Goal: Communication & Community: Answer question/provide support

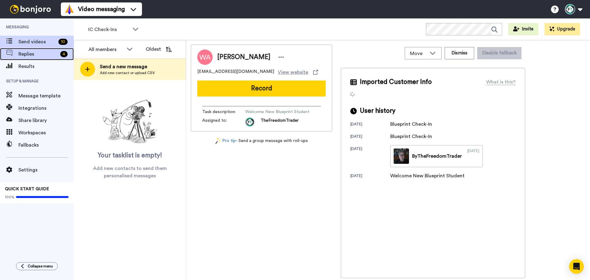
click at [20, 54] on span "Replies" at bounding box center [37, 53] width 39 height 7
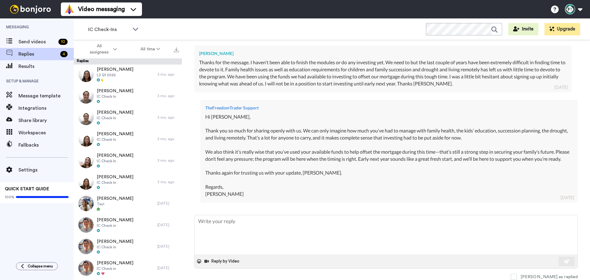
scroll to position [62, 0]
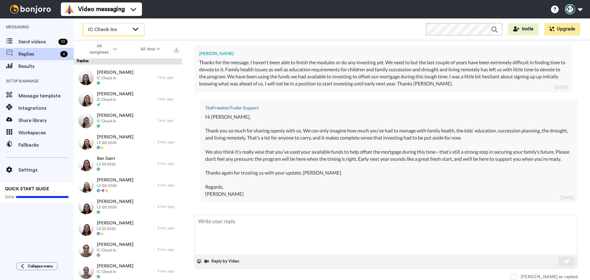
click at [128, 30] on span "IC Check-Ins" at bounding box center [108, 29] width 41 height 7
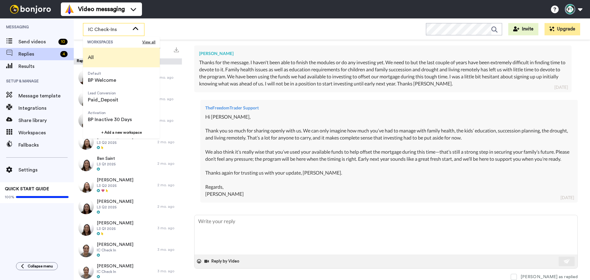
click at [113, 57] on li "All" at bounding box center [121, 58] width 77 height 20
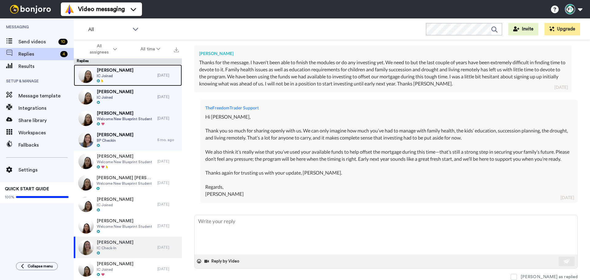
click at [150, 69] on div "Edwin Granada IC Joined" at bounding box center [116, 76] width 84 height 22
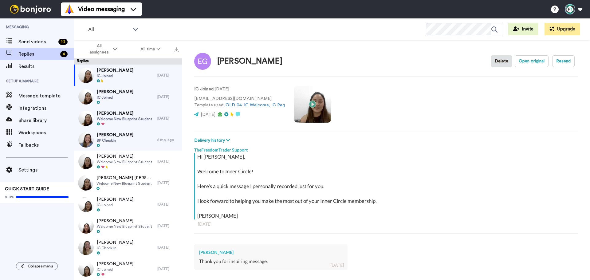
scroll to position [68, 0]
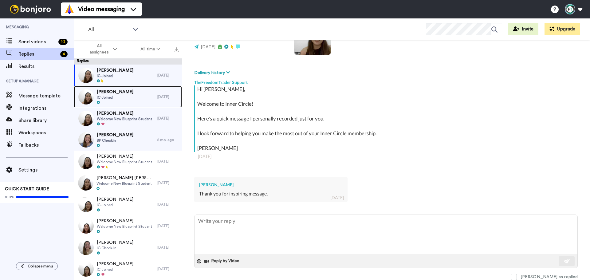
click at [120, 97] on span "IC Joined" at bounding box center [115, 97] width 37 height 5
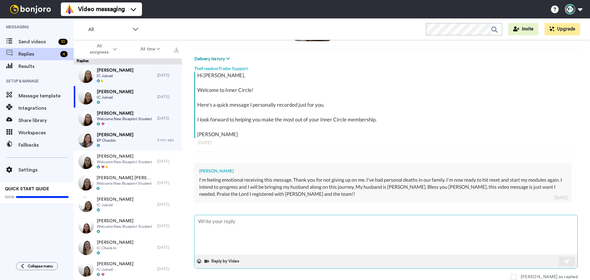
scroll to position [30, 0]
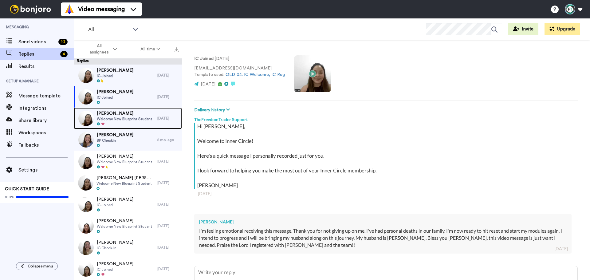
click at [144, 118] on span "Welcome New Blueprint Student" at bounding box center [124, 118] width 55 height 5
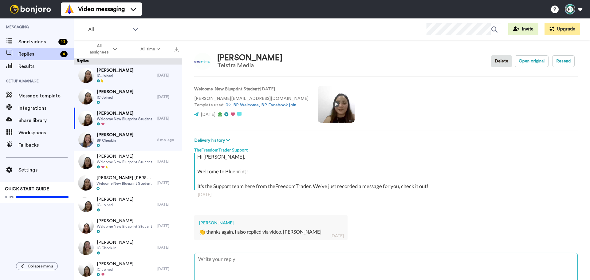
scroll to position [38, 0]
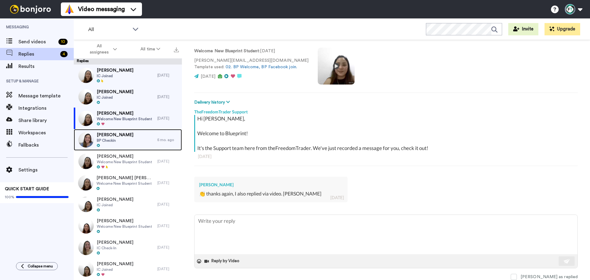
click at [108, 138] on span "John Guest" at bounding box center [115, 135] width 37 height 6
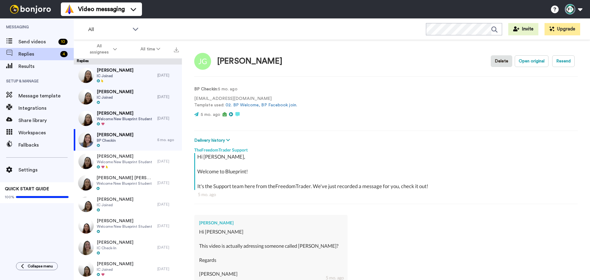
scroll to position [80, 0]
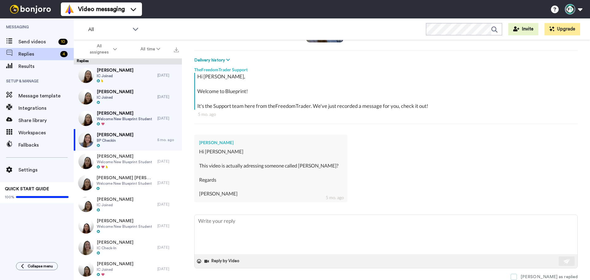
click at [517, 275] on span at bounding box center [514, 277] width 6 height 6
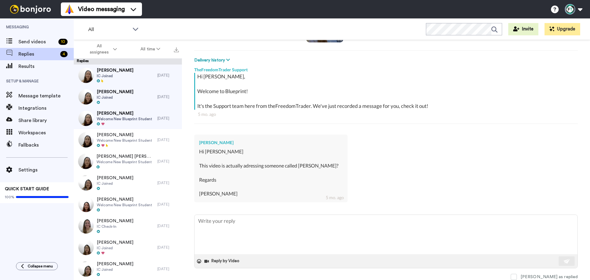
click at [523, 125] on div "Hi John, Welcome to Blueprint! It's the Support team here from theFreedomTrader…" at bounding box center [386, 101] width 384 height 57
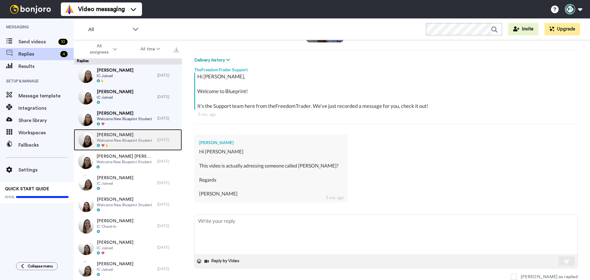
click at [138, 137] on span "Philip Heaslip" at bounding box center [124, 135] width 55 height 6
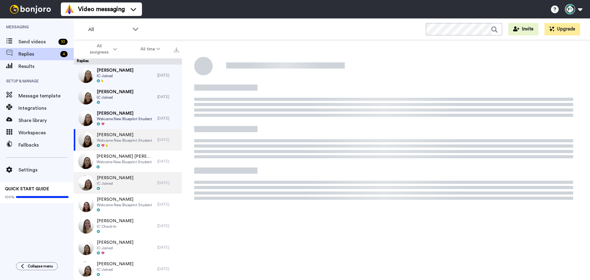
type textarea "x"
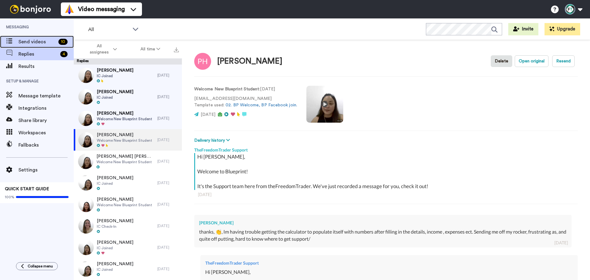
click at [45, 43] on span "Send videos" at bounding box center [36, 41] width 37 height 7
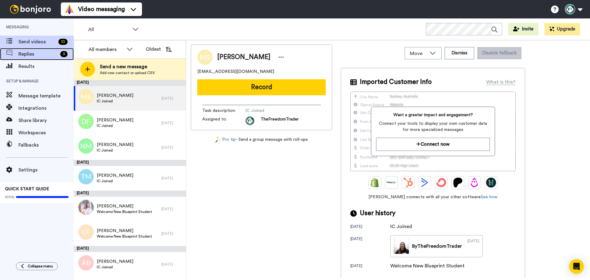
click at [46, 52] on span "Replies" at bounding box center [37, 53] width 39 height 7
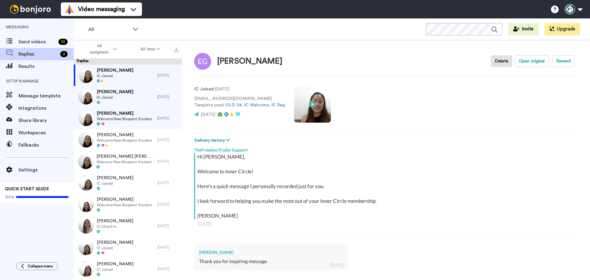
type textarea "x"
